Goal: Transaction & Acquisition: Book appointment/travel/reservation

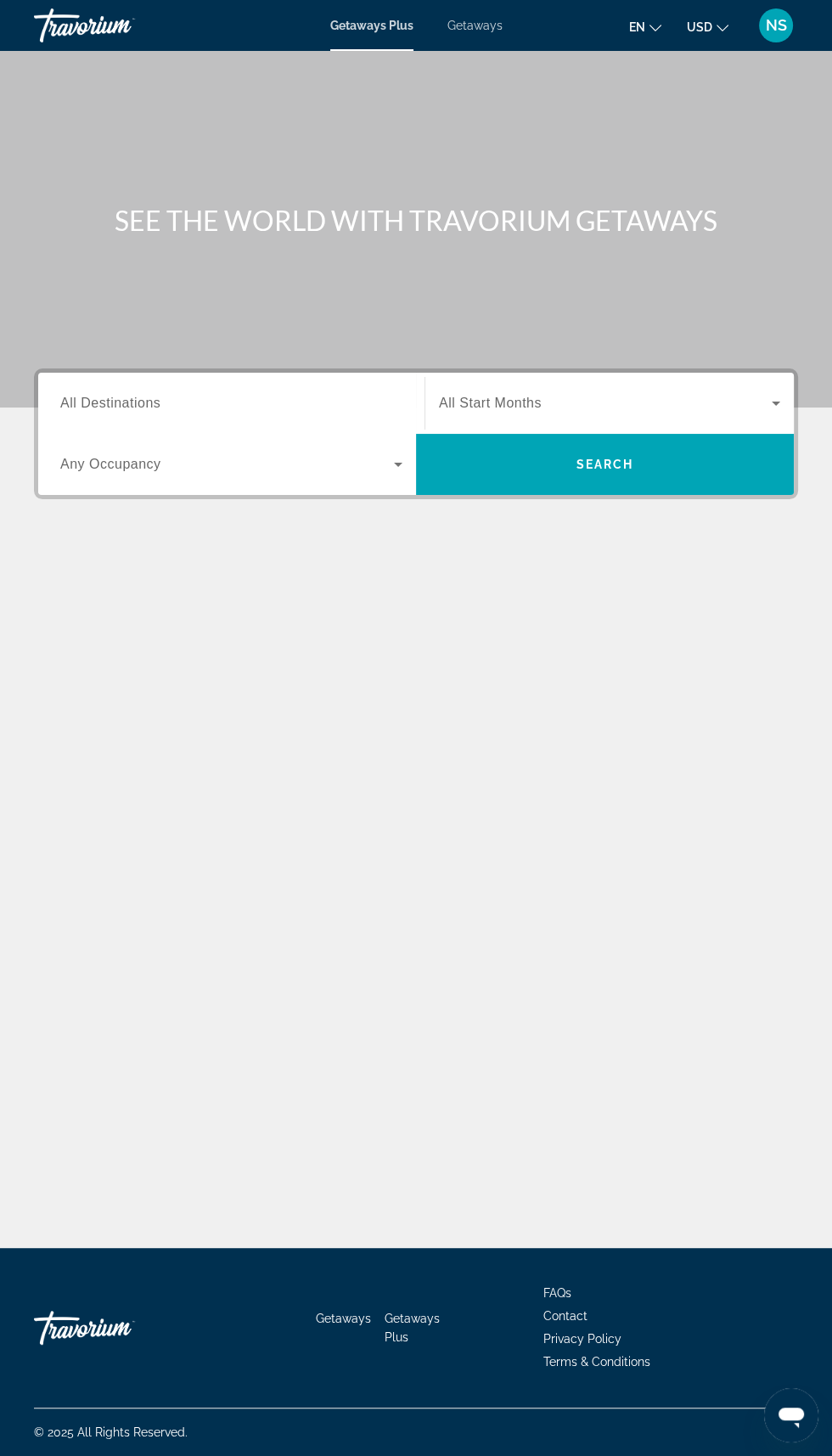
click at [502, 957] on div "SEE THE WORLD WITH TRAVORIUM GETAWAYS Destination All Destinations Start Month …" at bounding box center [416, 649] width 832 height 1197
click at [797, 32] on div "Getaways Plus Getaways en English Español Français Italiano Português русский U…" at bounding box center [416, 25] width 832 height 44
click at [791, 44] on div "Getaways Plus Getaways en English Español Français Italiano Português русский U…" at bounding box center [416, 25] width 832 height 44
click at [646, 668] on div "Main content" at bounding box center [415, 606] width 764 height 128
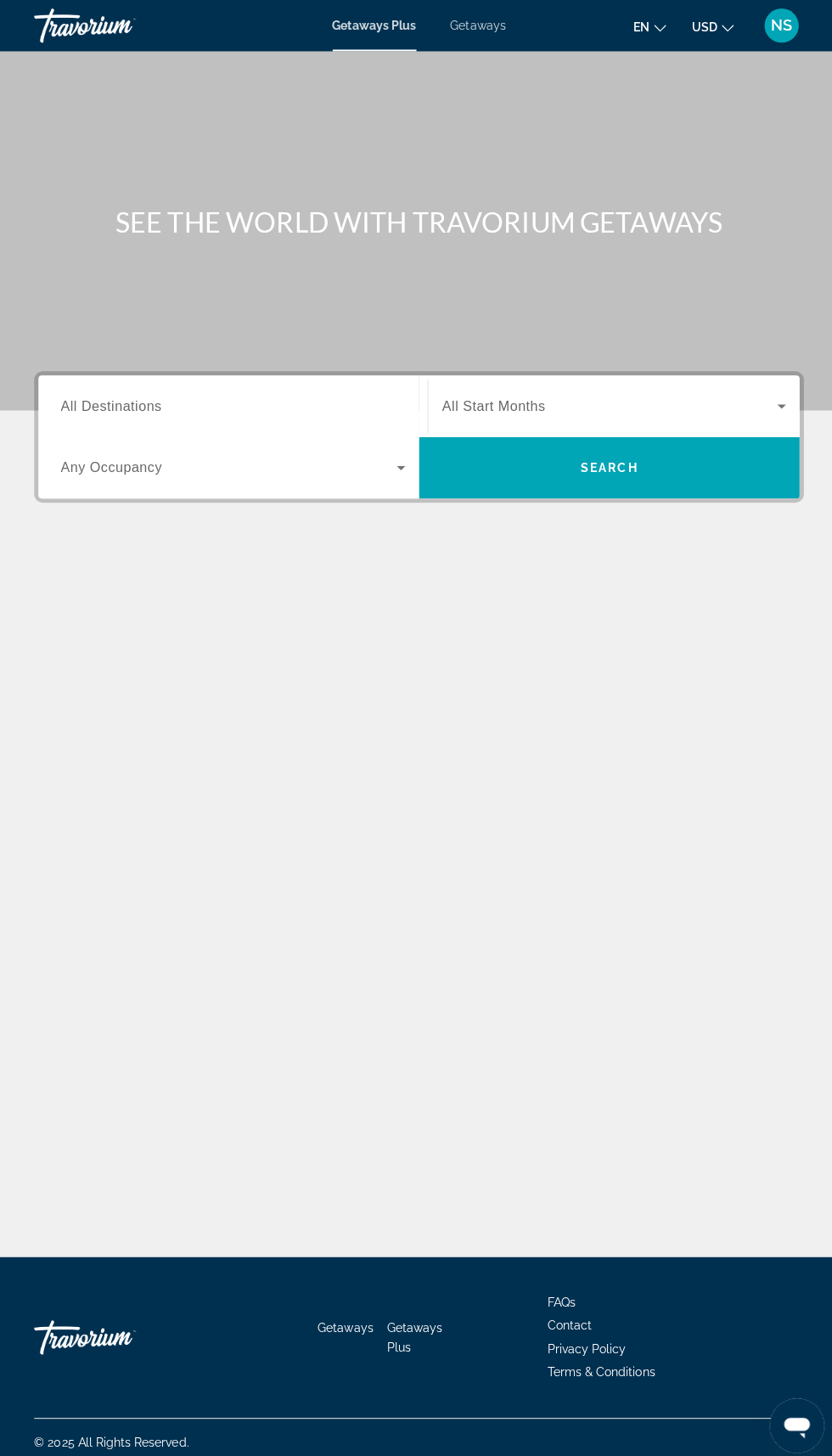
click at [785, 40] on button "NS" at bounding box center [776, 25] width 44 height 35
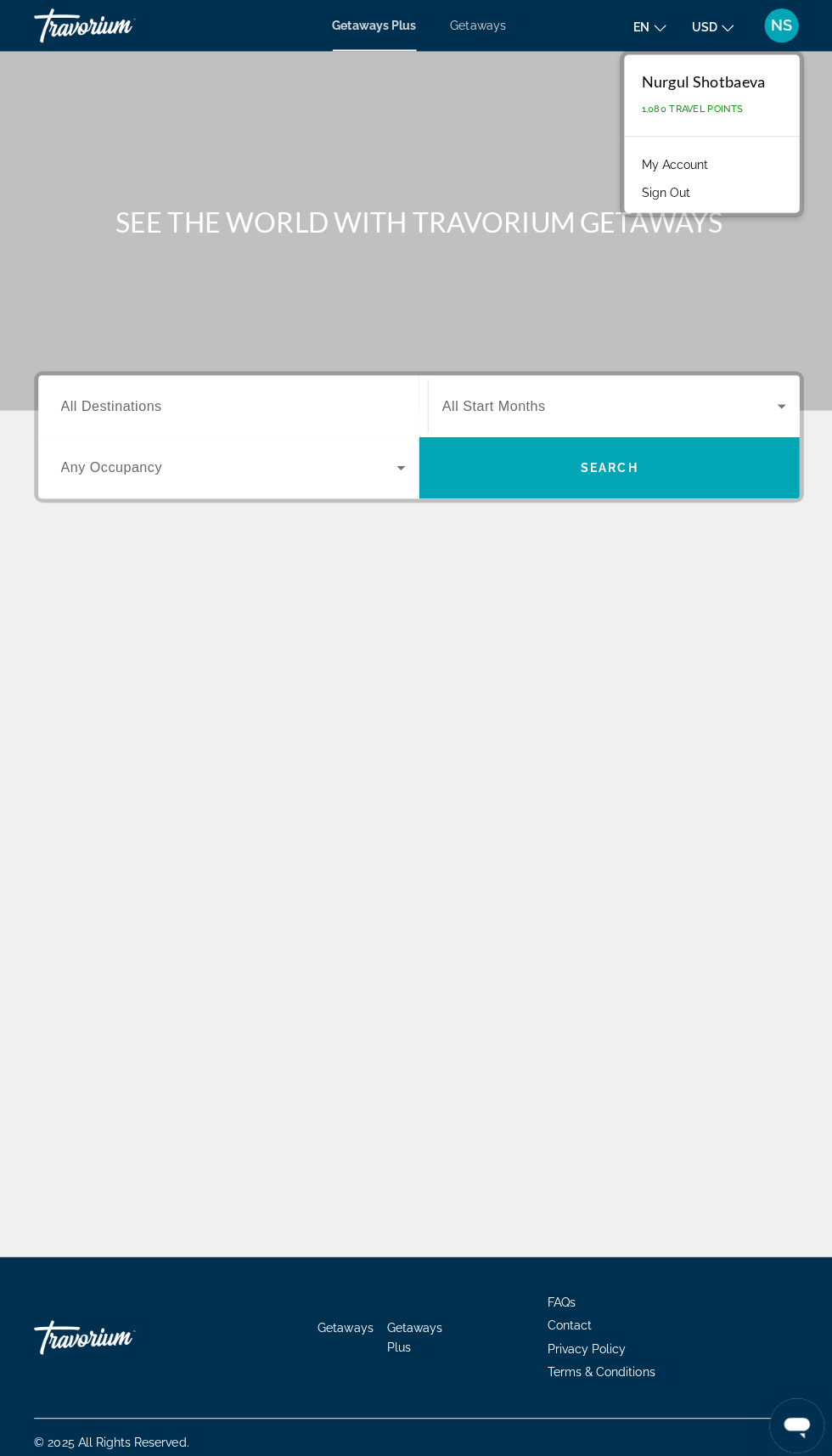
click at [704, 174] on link "My Account" at bounding box center [670, 164] width 83 height 22
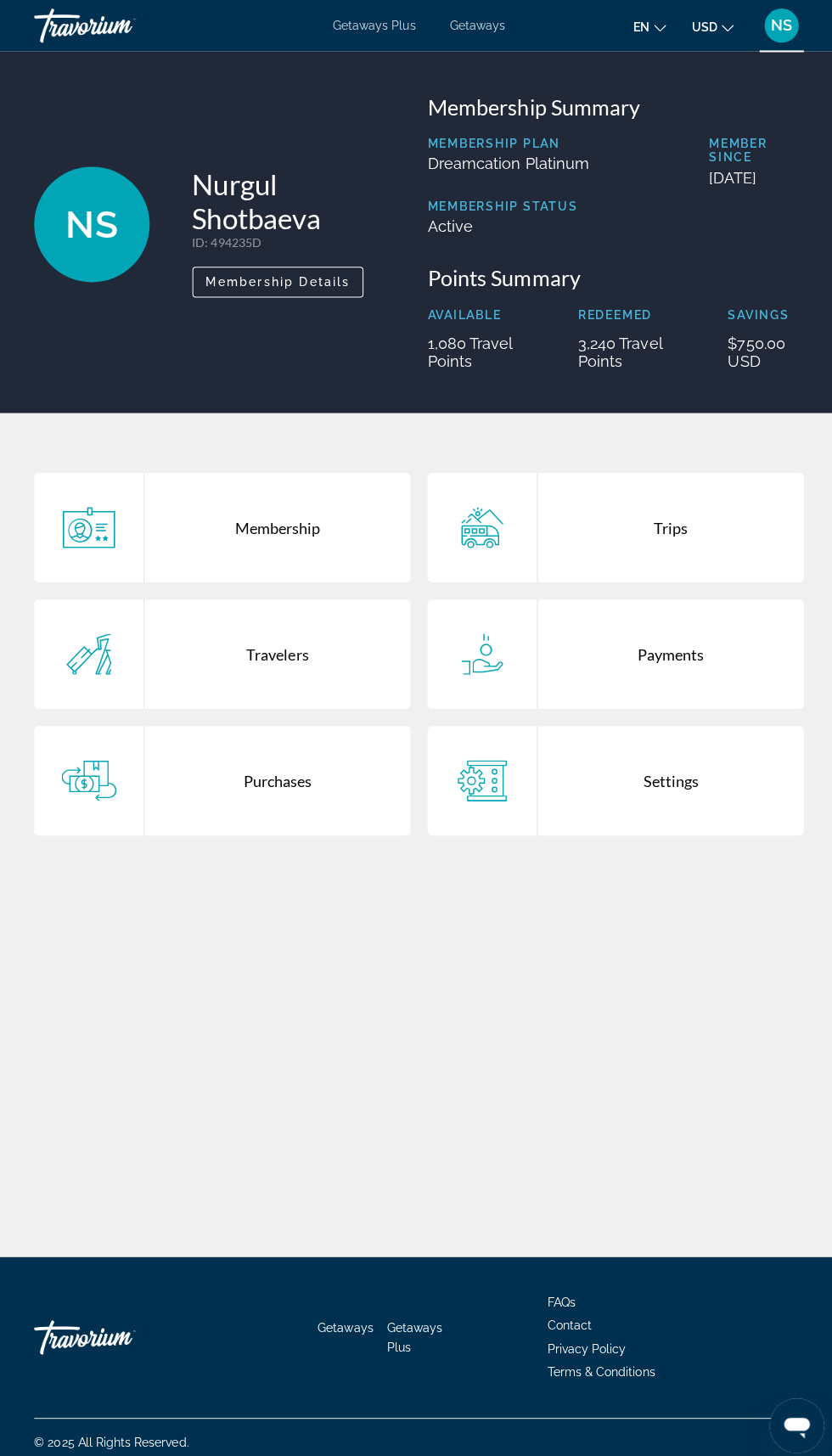
click at [652, 545] on div "Trips" at bounding box center [666, 524] width 264 height 109
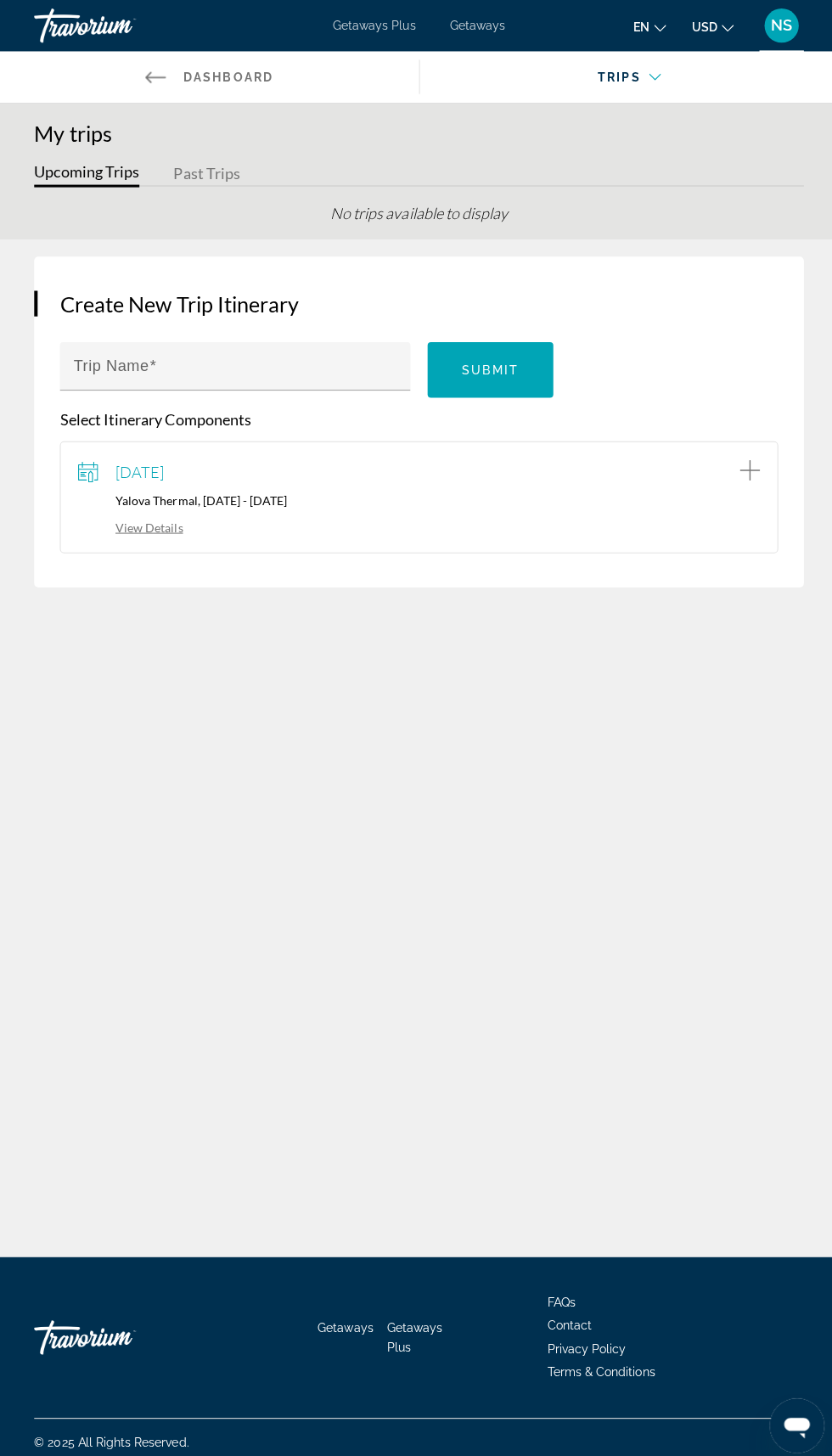
click at [270, 509] on div "[DATE] Yalova Thermal, [DATE] - [DATE] View Details" at bounding box center [416, 494] width 678 height 76
click at [158, 526] on link "View Details" at bounding box center [129, 523] width 104 height 15
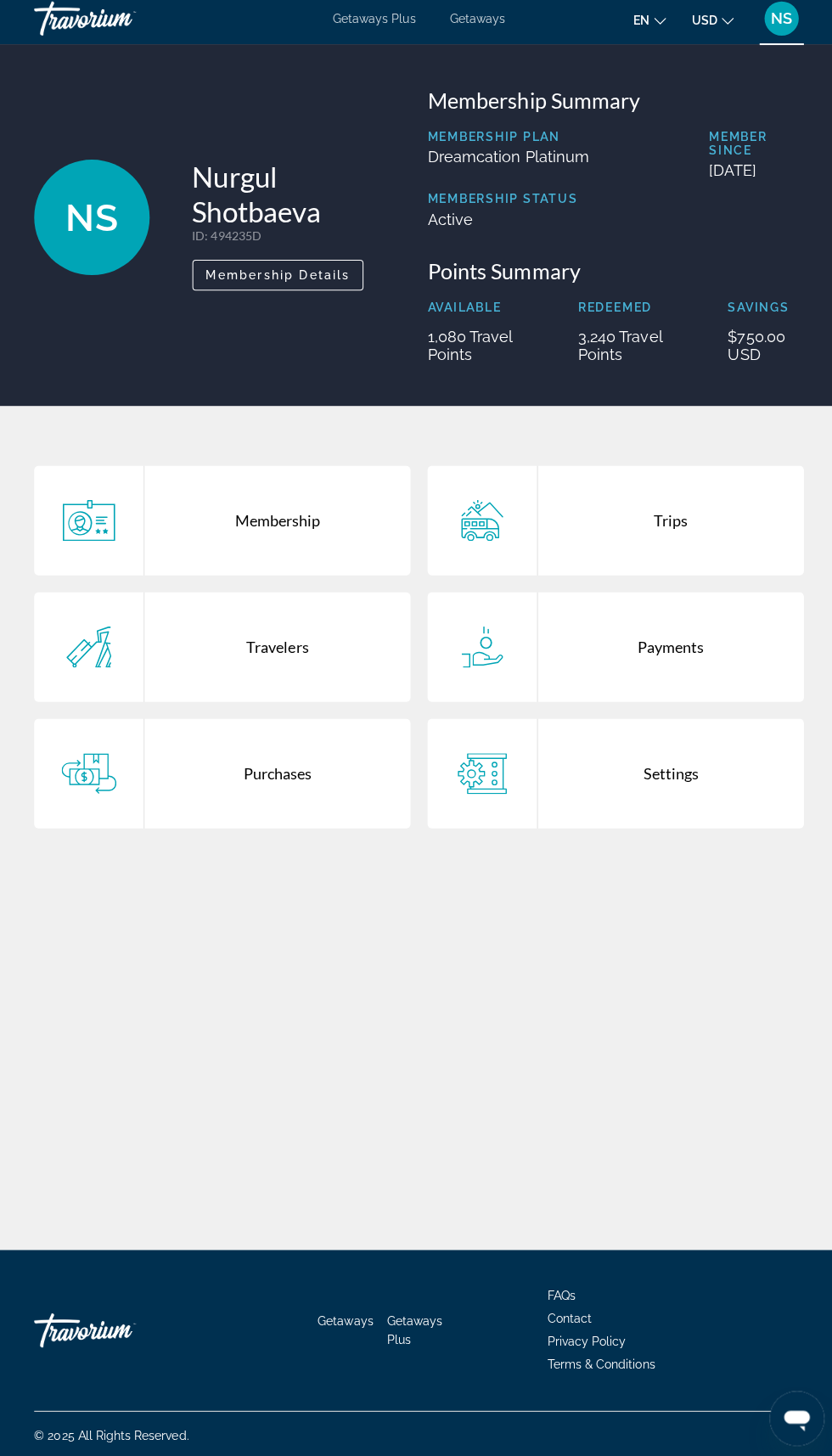
click at [635, 524] on div "Trips" at bounding box center [666, 524] width 264 height 109
click at [671, 665] on div "Payments" at bounding box center [666, 650] width 264 height 109
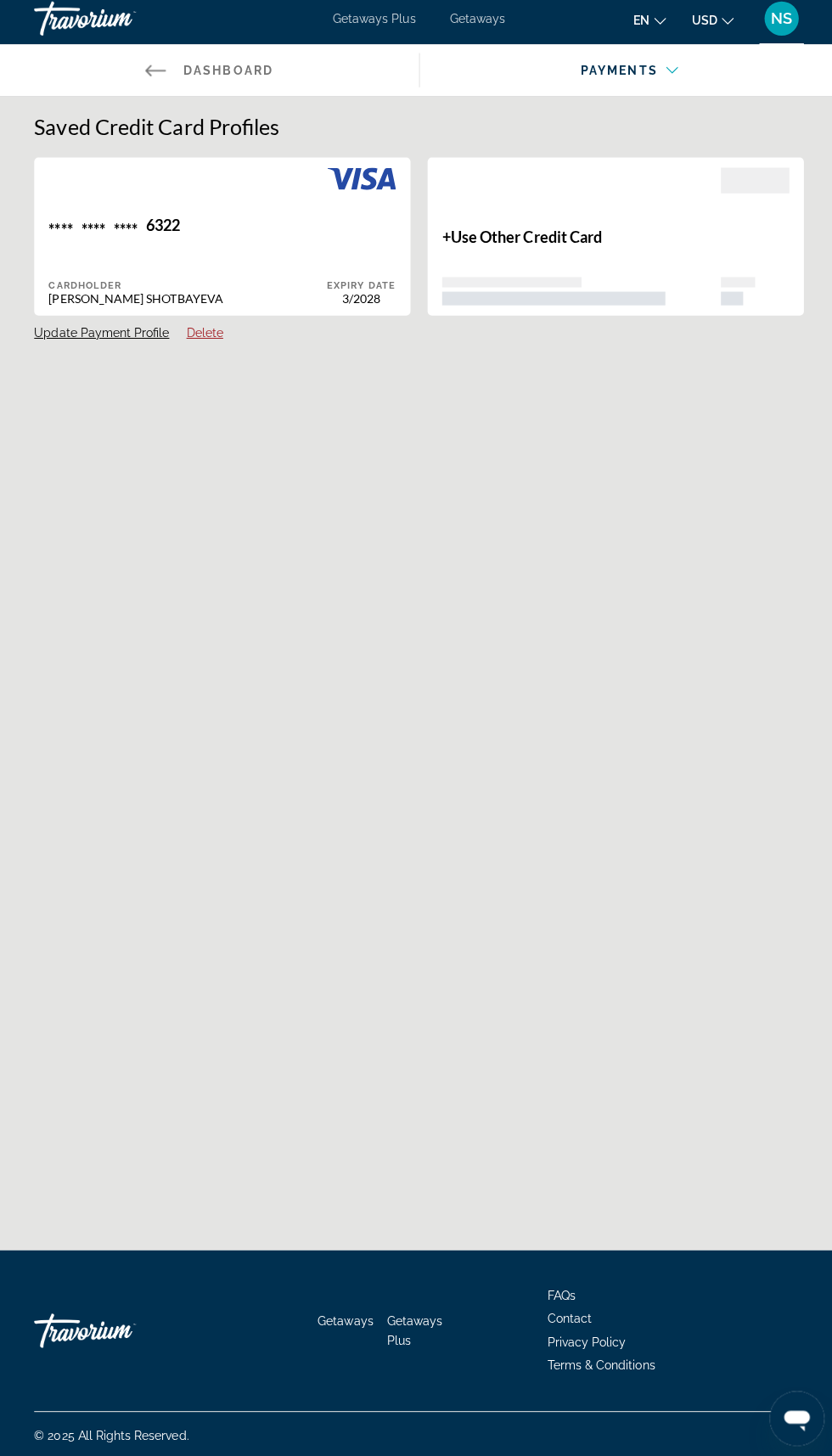
click at [645, 85] on div "Main content" at bounding box center [621, 91] width 381 height 21
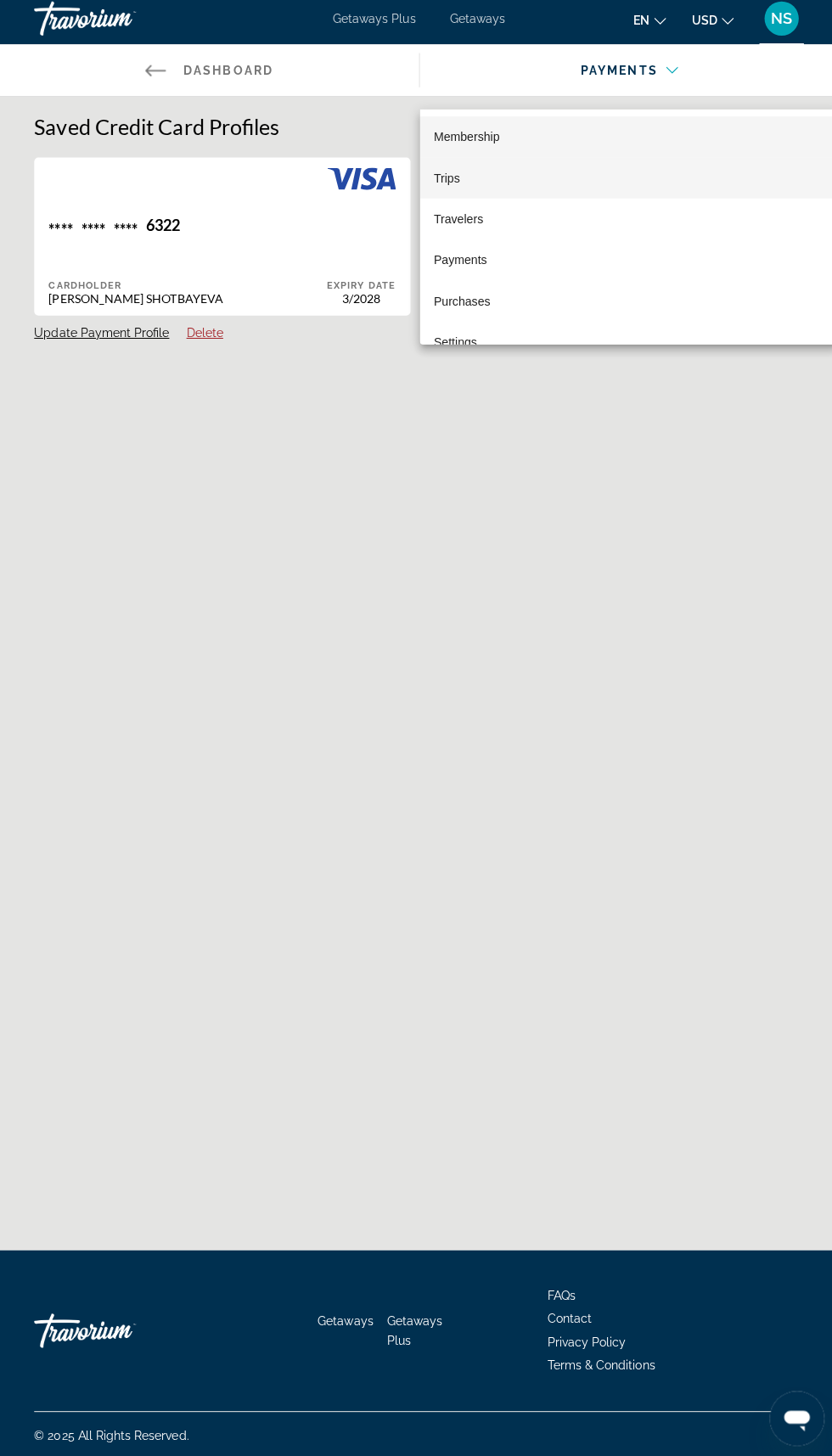
click at [476, 201] on mat-option "Trips" at bounding box center [624, 183] width 415 height 41
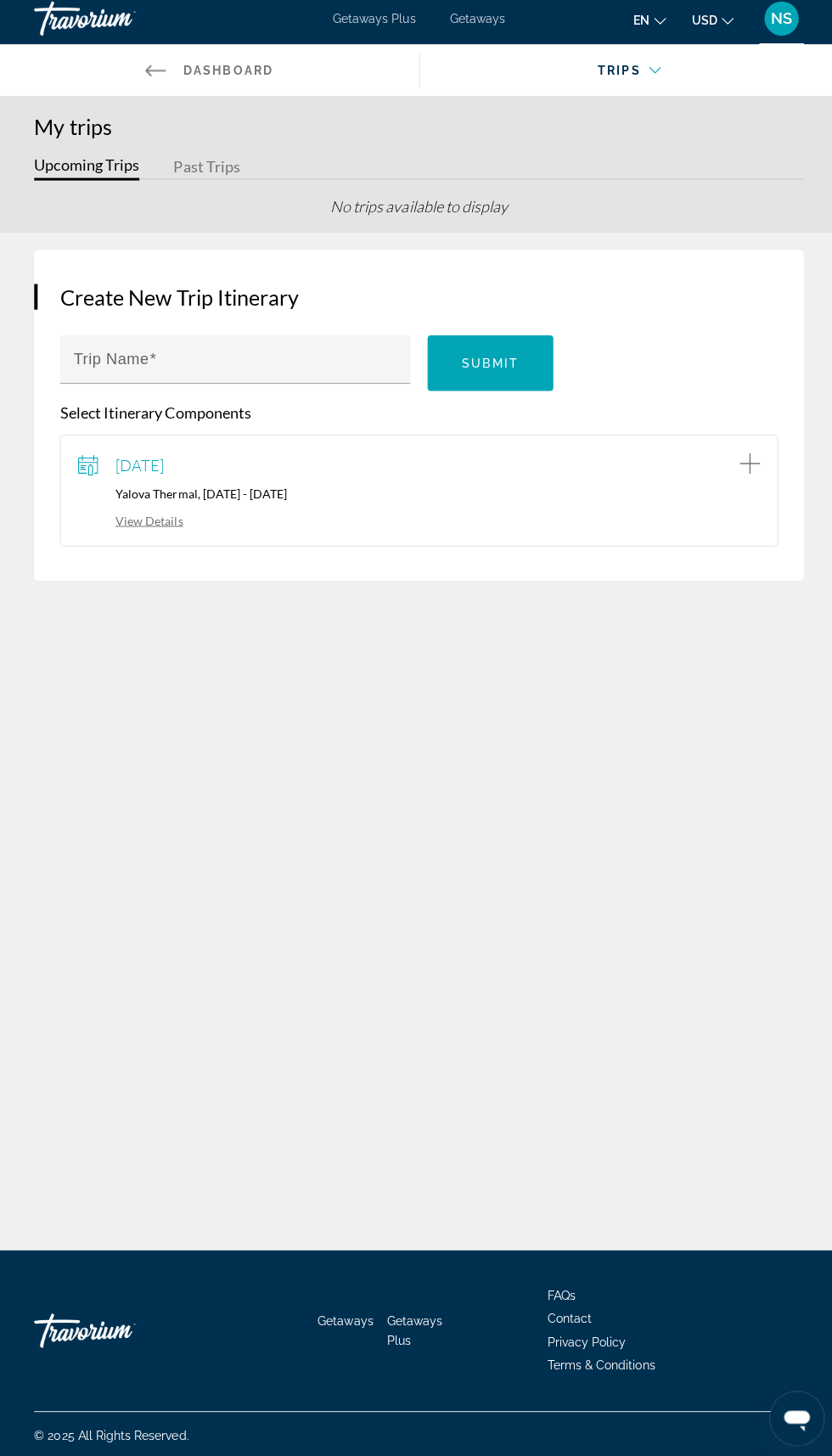
click at [231, 522] on div "View Details" at bounding box center [416, 522] width 678 height 19
click at [159, 520] on link "View Details" at bounding box center [129, 523] width 104 height 15
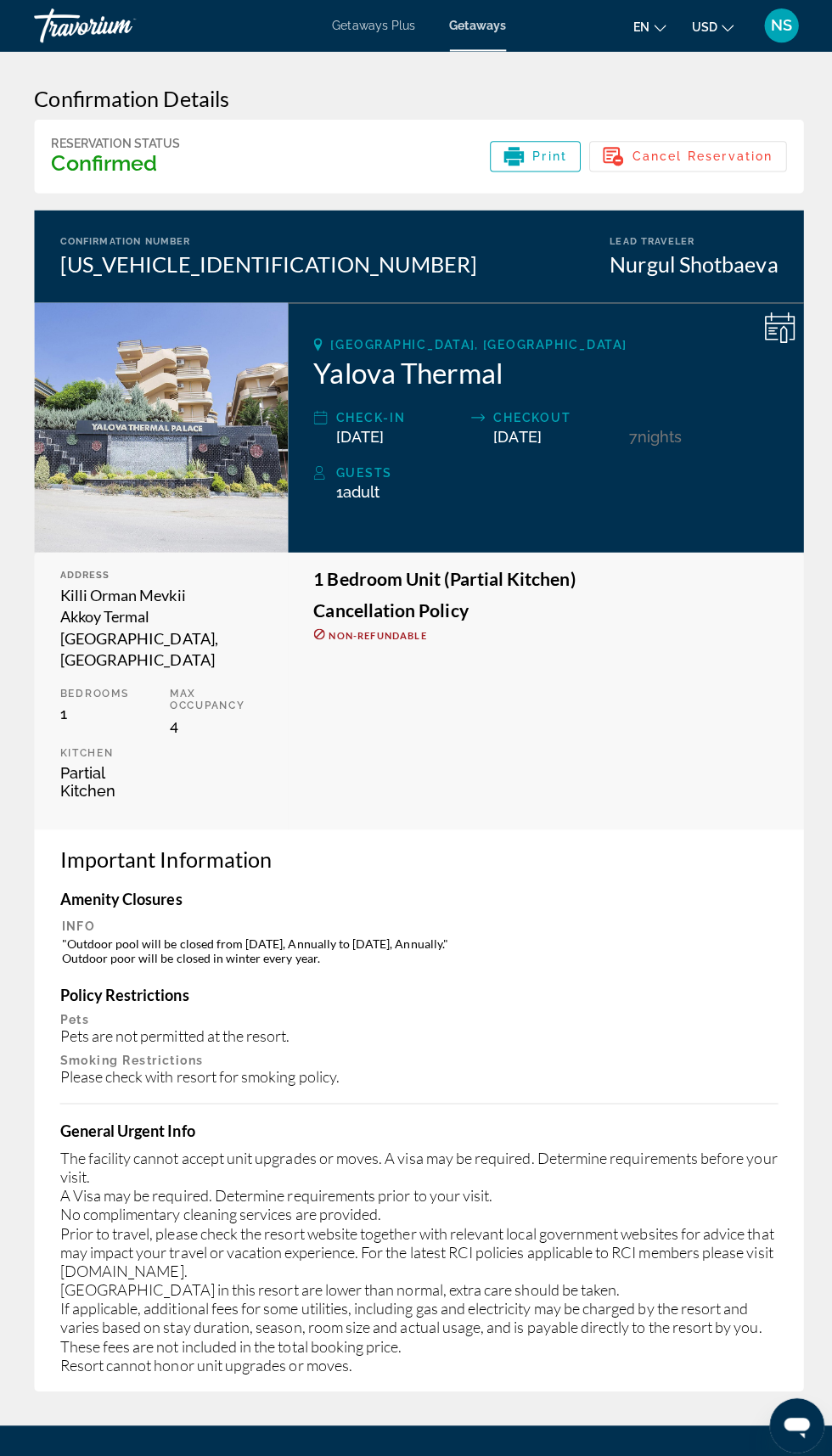
click at [785, 33] on span "NS" at bounding box center [776, 26] width 22 height 17
click at [708, 165] on link "My Account" at bounding box center [670, 164] width 83 height 22
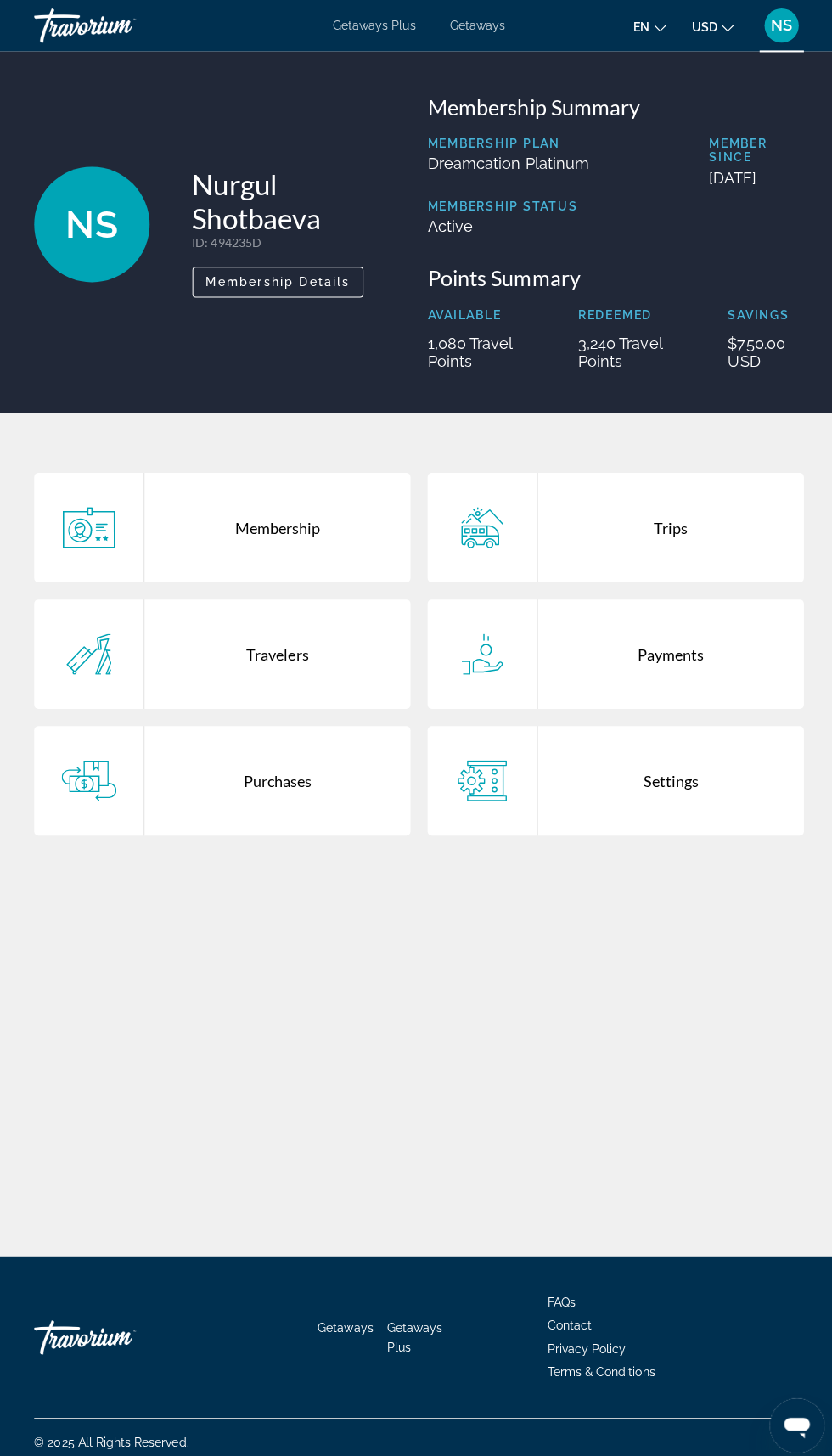
click at [483, 34] on div "Getaways Plus Getaways en English Español Français Italiano Português русский U…" at bounding box center [416, 25] width 832 height 44
click at [490, 22] on span "Getaways" at bounding box center [474, 26] width 55 height 14
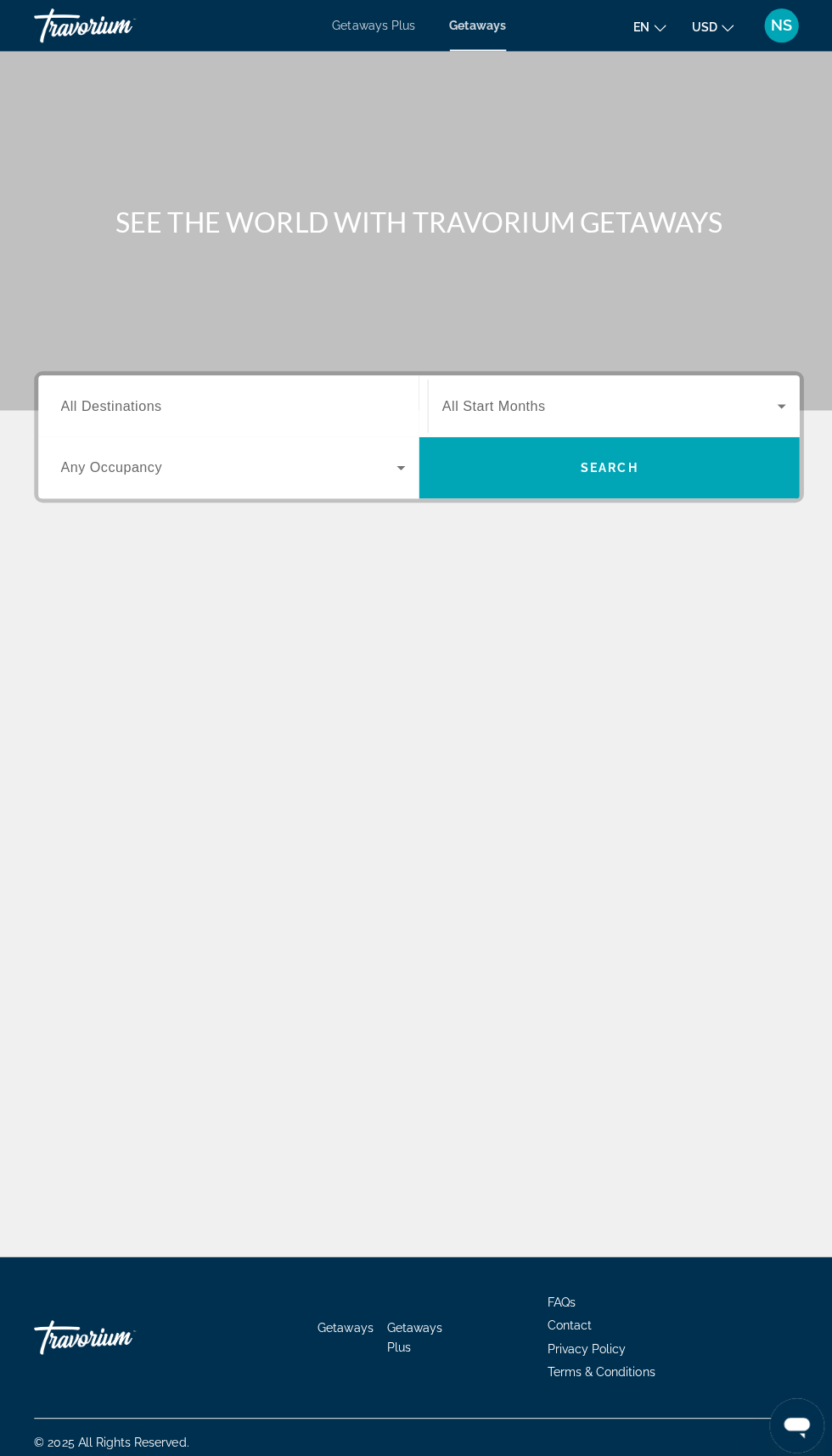
click at [145, 402] on span "All Destinations" at bounding box center [110, 402] width 100 height 15
click at [145, 402] on input "Destination All Destinations" at bounding box center [231, 404] width 342 height 21
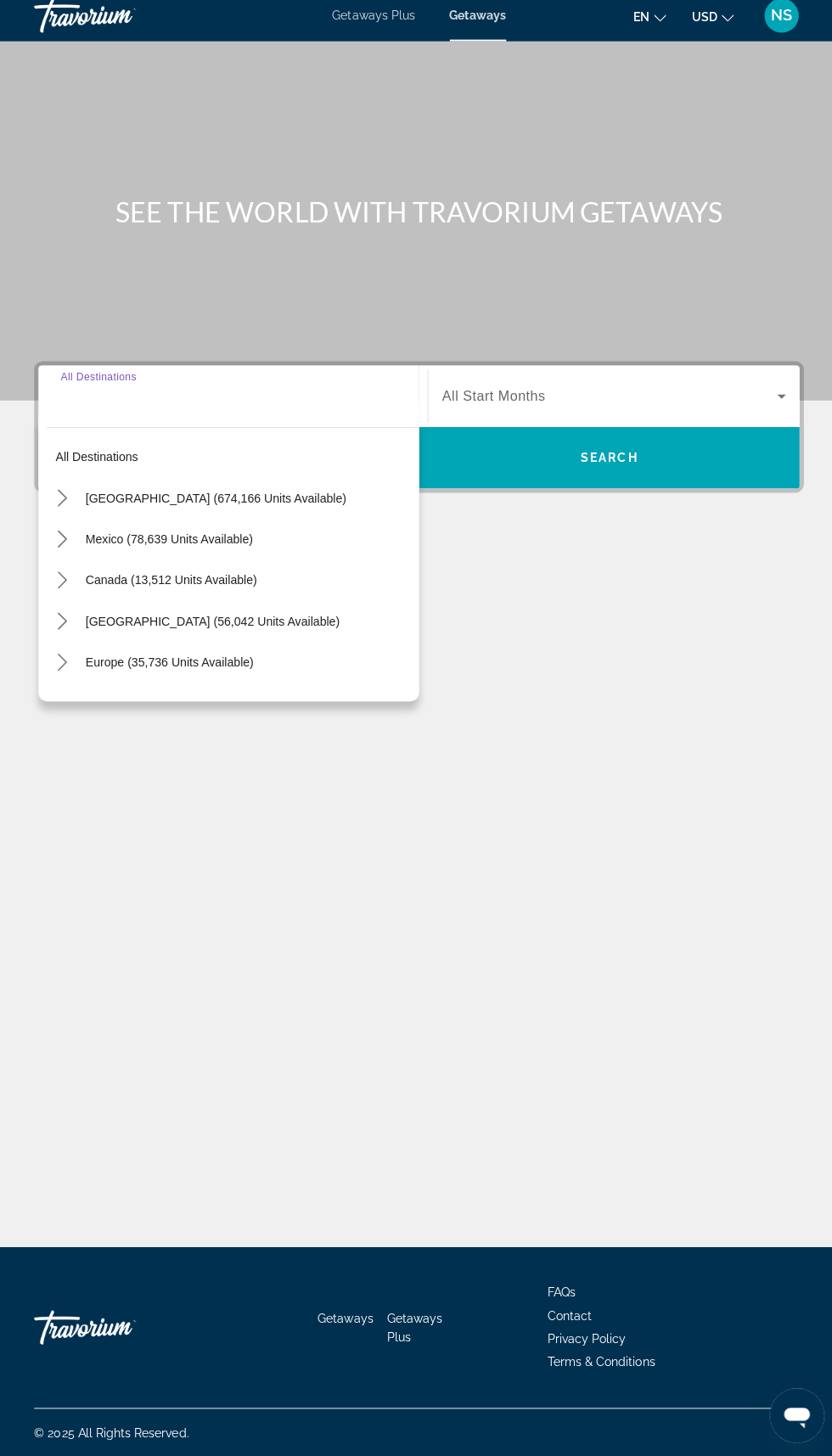
scroll to position [145, 0]
click at [63, 659] on icon "Toggle Europe (35,736 units available) submenu" at bounding box center [62, 667] width 17 height 17
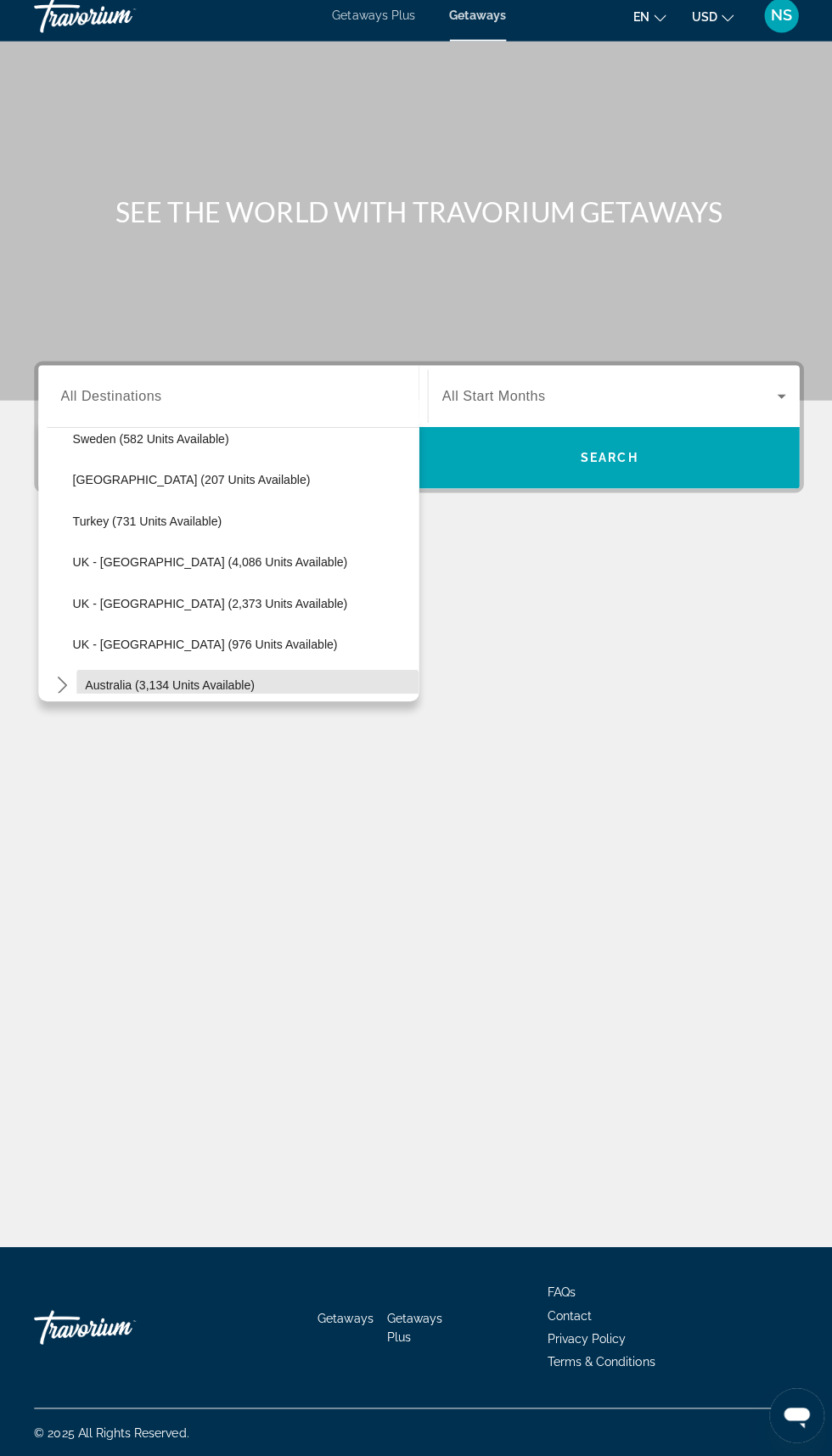
scroll to position [954, 0]
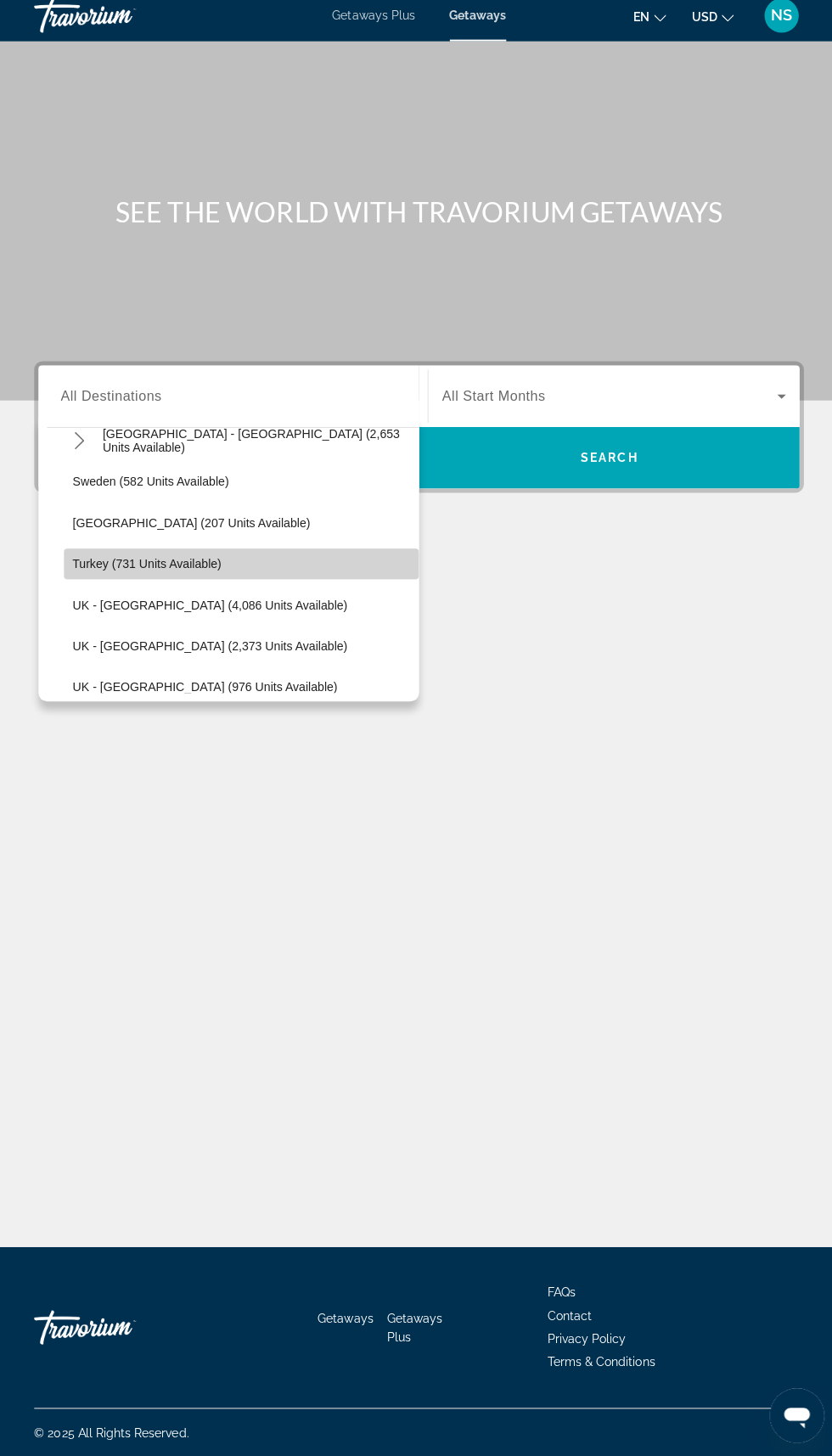
click at [98, 563] on span "Turkey (731 units available)" at bounding box center [146, 570] width 148 height 14
type input "**********"
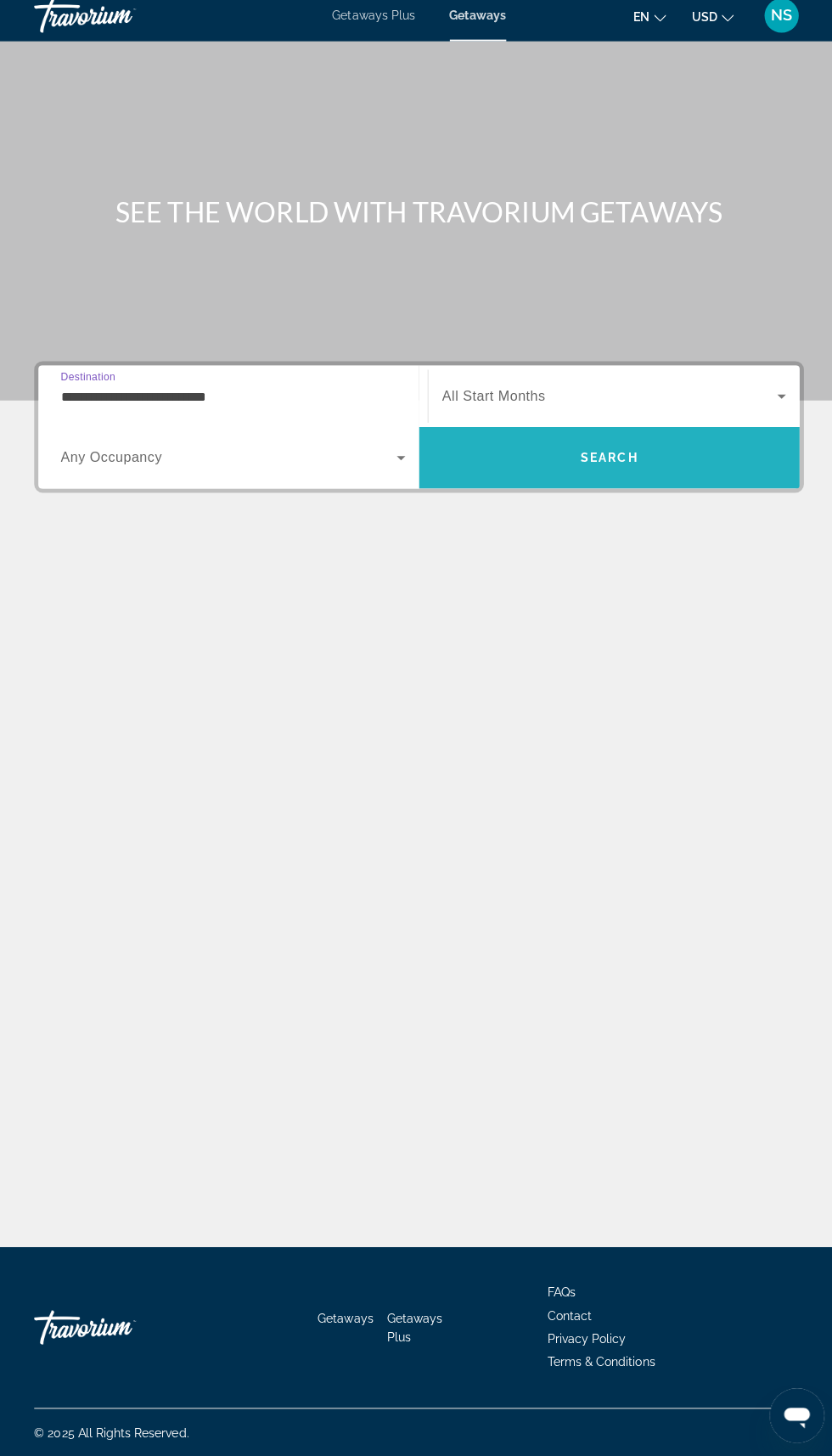
click at [613, 434] on span "Search" at bounding box center [605, 464] width 378 height 61
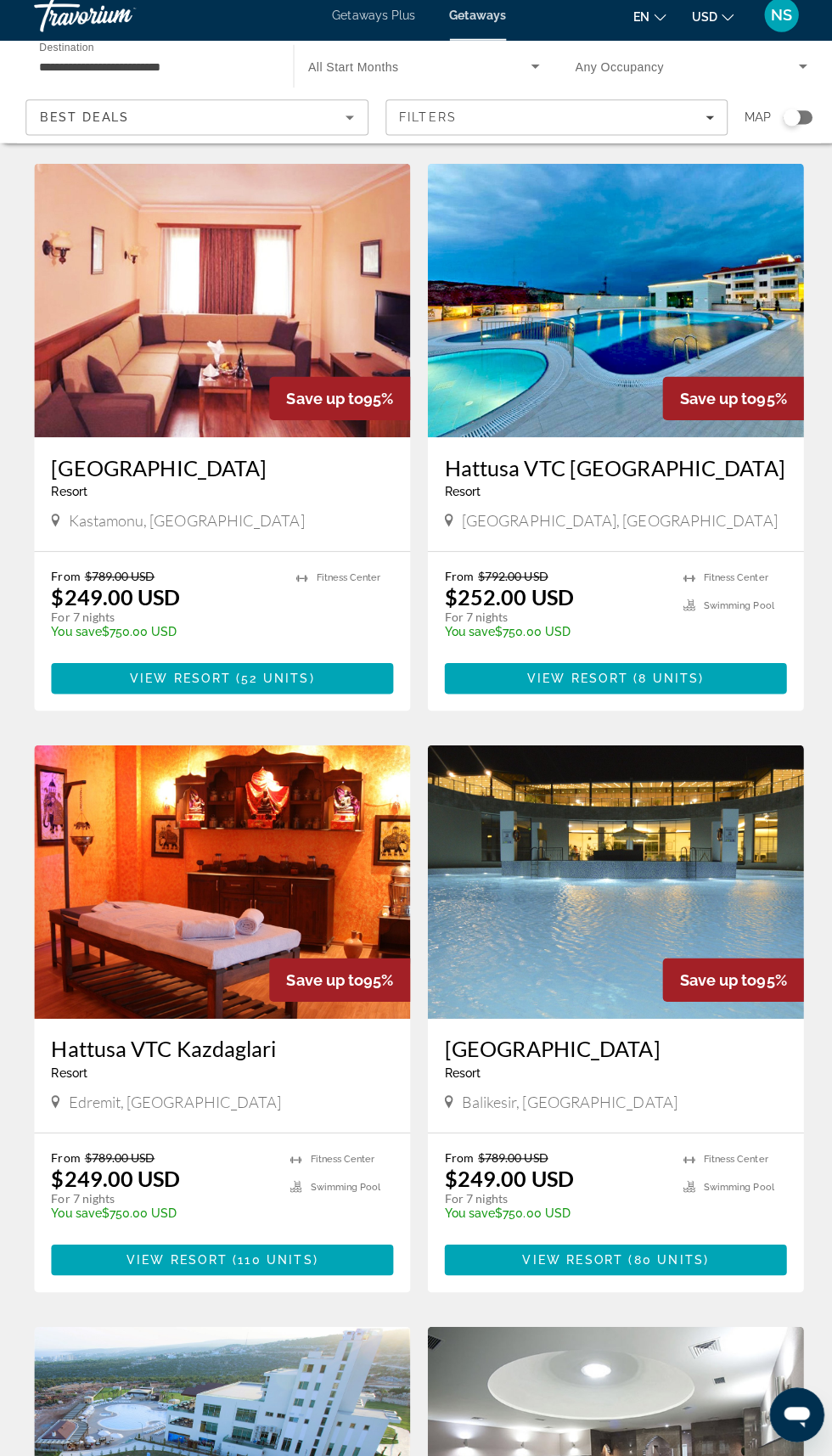
scroll to position [672, 0]
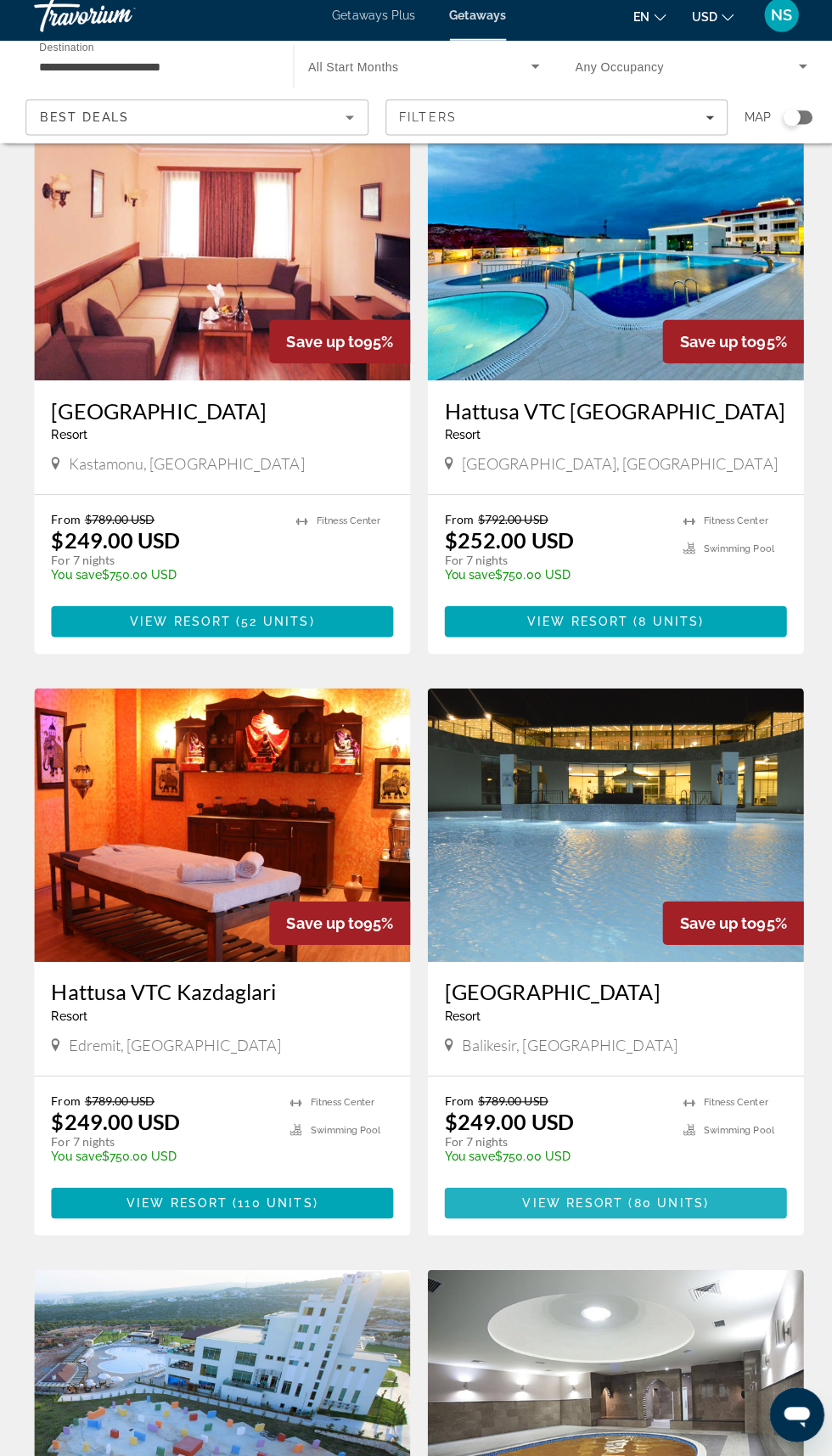
click at [627, 1205] on span "( 80 units )" at bounding box center [661, 1206] width 85 height 14
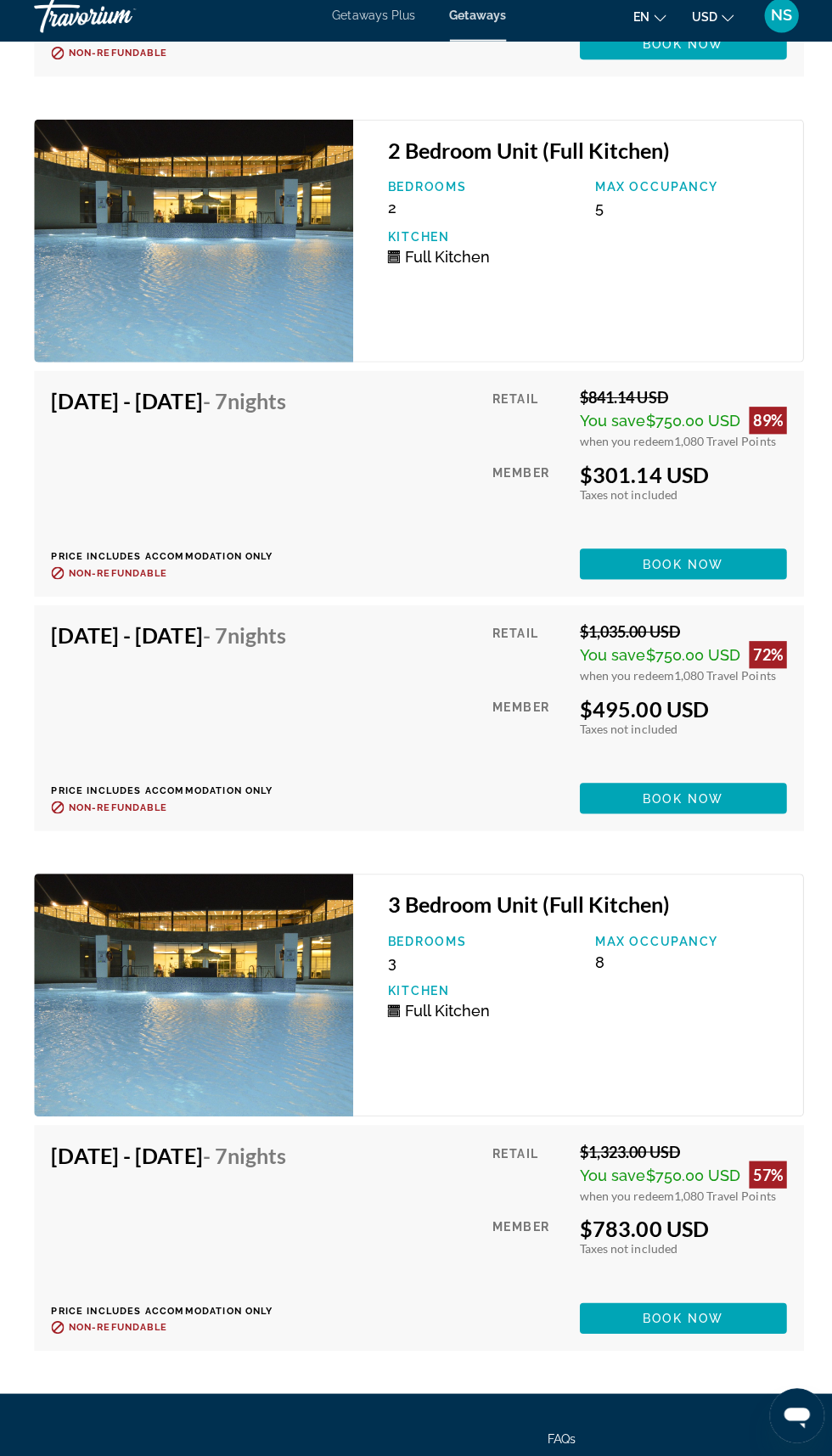
scroll to position [9549, 0]
